Goal: Find specific page/section: Find specific page/section

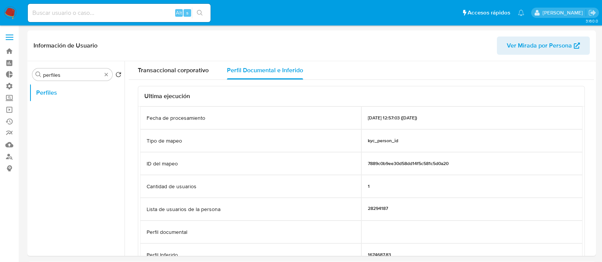
select select "10"
click at [184, 75] on div "Transaccional corporativo" at bounding box center [173, 70] width 71 height 18
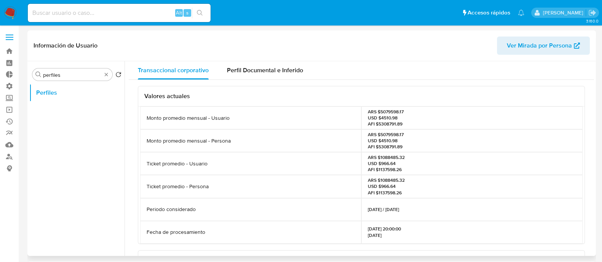
click at [381, 155] on p "ARS $1088485.32 USD $966.64 AFI $1137598.26" at bounding box center [386, 164] width 37 height 19
drag, startPoint x: 384, startPoint y: 159, endPoint x: 390, endPoint y: 159, distance: 6.1
click at [390, 159] on p "ARS $1088485.32 USD $966.64 AFI $1137598.26" at bounding box center [386, 164] width 37 height 19
drag, startPoint x: 381, startPoint y: 157, endPoint x: 388, endPoint y: 157, distance: 7.2
click at [388, 157] on p "ARS $1088485.32 USD $966.64 AFI $1137598.26" at bounding box center [386, 164] width 37 height 19
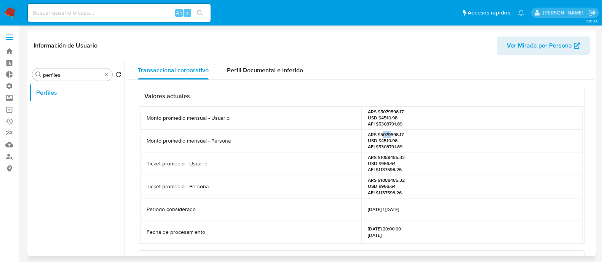
drag, startPoint x: 381, startPoint y: 133, endPoint x: 388, endPoint y: 133, distance: 7.7
click at [388, 133] on p "ARS $5079598.17 USD $4510.98 AFI $5308791.89" at bounding box center [386, 141] width 36 height 19
